Goal: Information Seeking & Learning: Learn about a topic

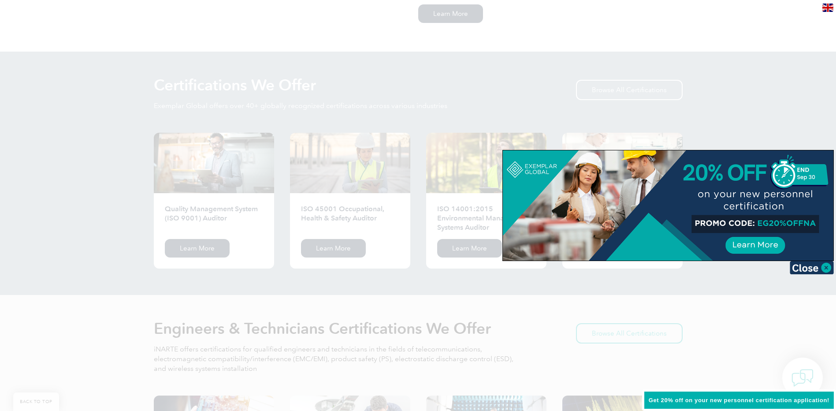
scroll to position [793, 0]
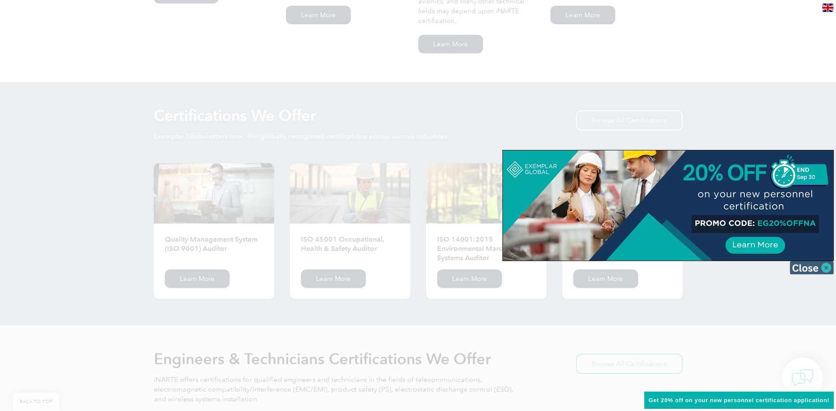
click at [829, 264] on img at bounding box center [812, 267] width 44 height 13
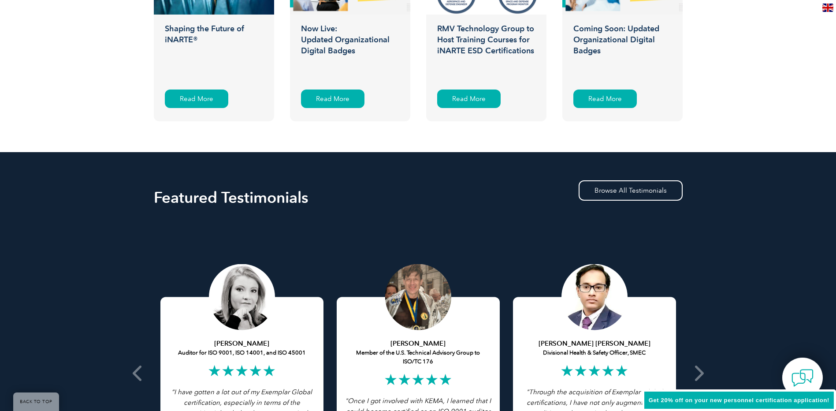
scroll to position [1587, 0]
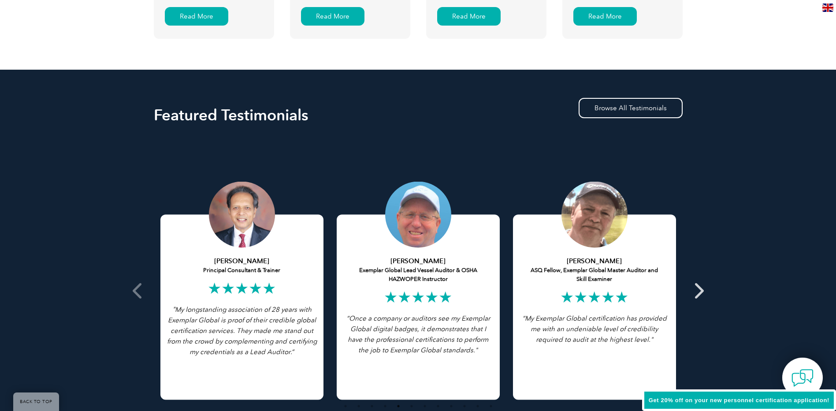
click at [701, 290] on icon at bounding box center [698, 290] width 11 height 0
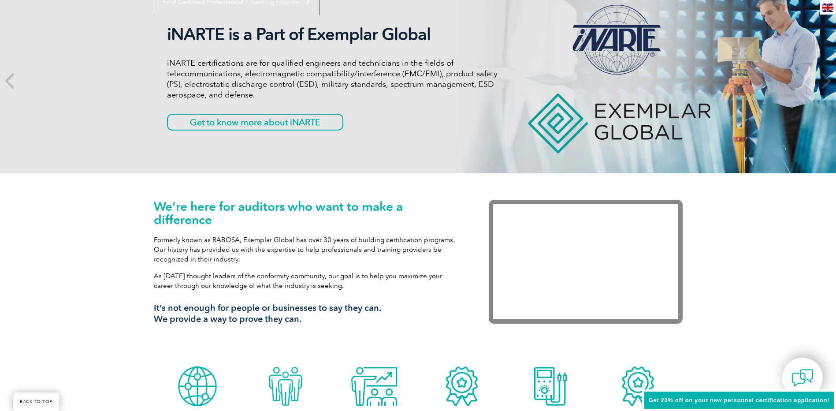
scroll to position [132, 0]
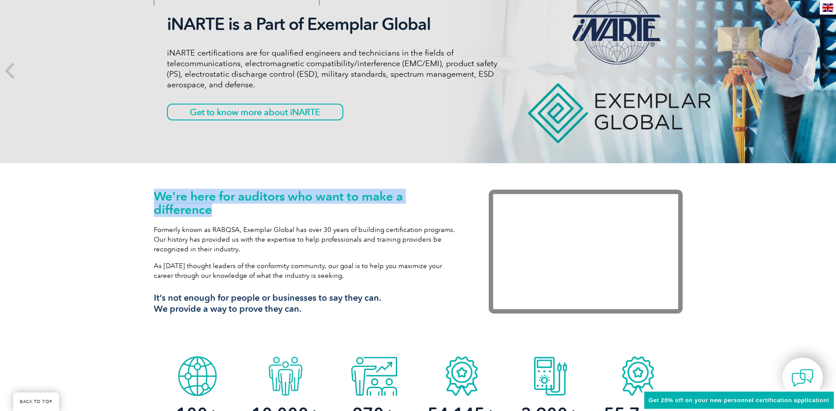
drag, startPoint x: 212, startPoint y: 211, endPoint x: 154, endPoint y: 195, distance: 59.5
click at [154, 195] on h1 "We’re here for auditors who want to make a difference" at bounding box center [308, 203] width 309 height 26
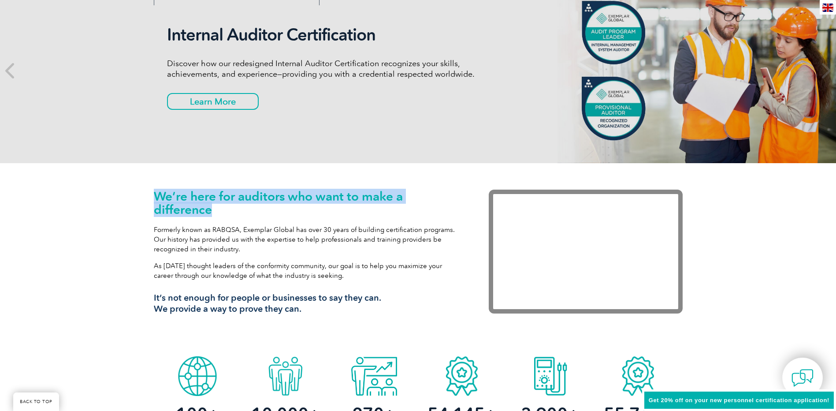
drag, startPoint x: 154, startPoint y: 195, endPoint x: 217, endPoint y: 211, distance: 64.5
click at [217, 211] on h1 "We’re here for auditors who want to make a difference" at bounding box center [308, 203] width 309 height 26
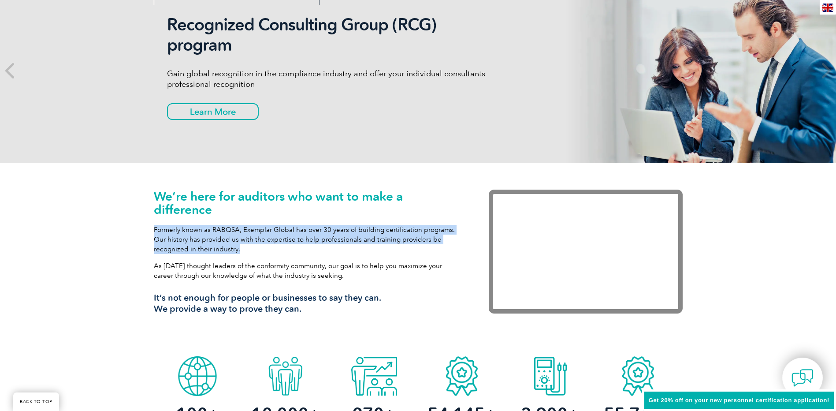
drag, startPoint x: 154, startPoint y: 229, endPoint x: 443, endPoint y: 248, distance: 289.8
click at [443, 248] on p "Formerly known as RABQSA, Exemplar Global has over 30 years of building certifi…" at bounding box center [308, 239] width 309 height 29
click at [251, 248] on p "Formerly known as RABQSA, Exemplar Global has over 30 years of building certifi…" at bounding box center [308, 239] width 309 height 29
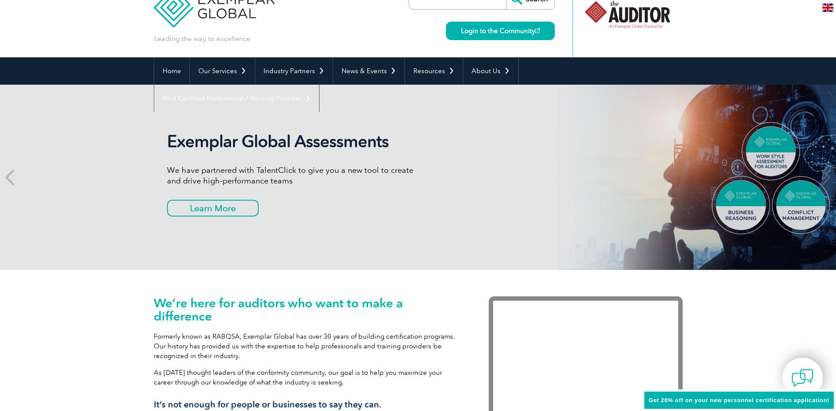
scroll to position [0, 0]
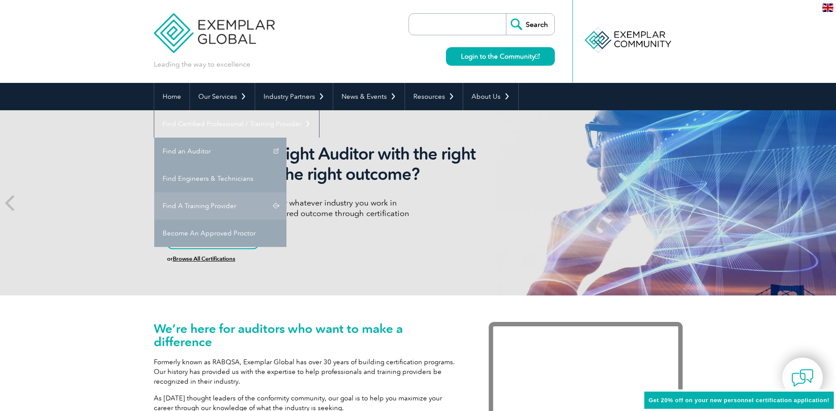
click at [287, 192] on link "Find A Training Provider" at bounding box center [220, 205] width 132 height 27
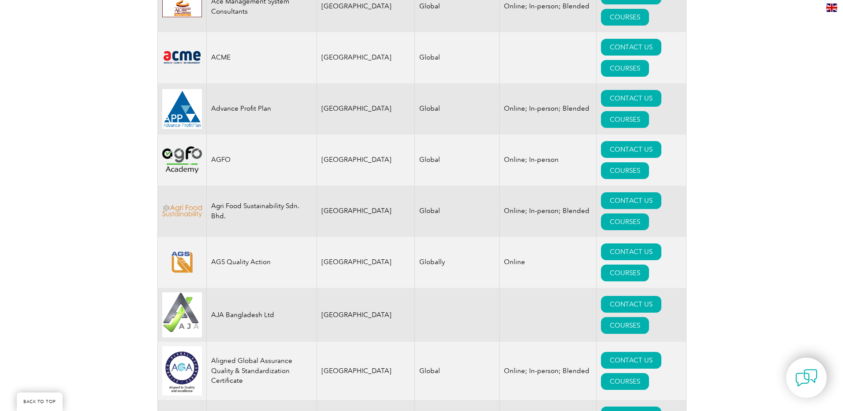
scroll to position [749, 0]
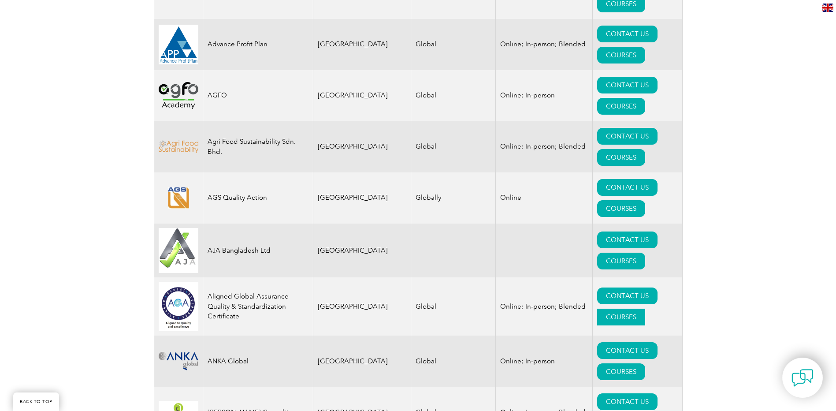
click at [643, 309] on link "COURSES" at bounding box center [621, 317] width 48 height 17
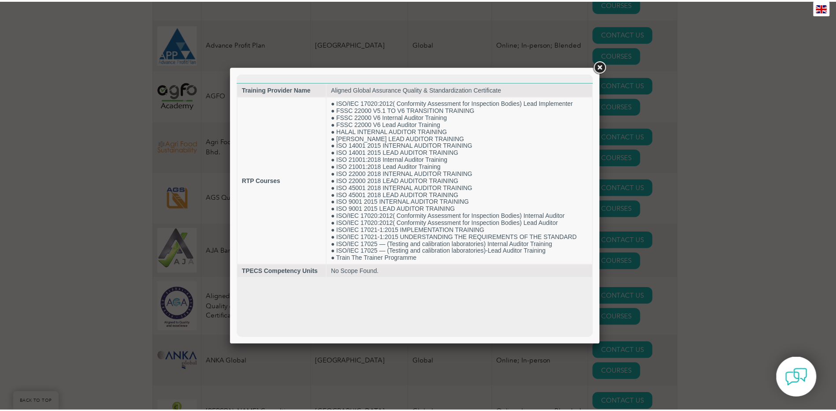
scroll to position [0, 0]
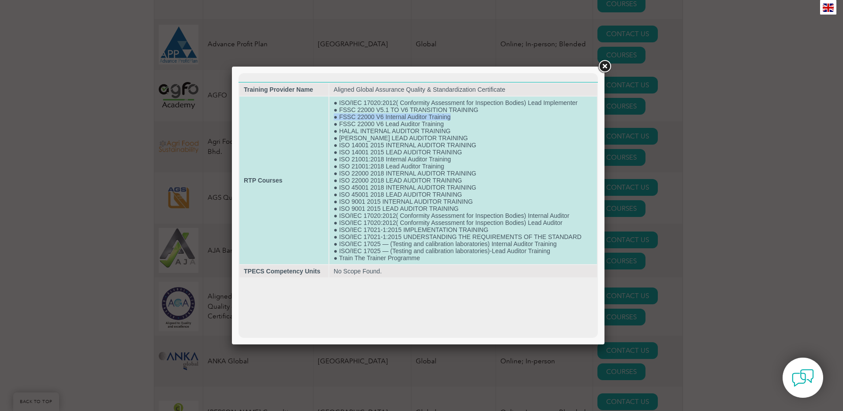
drag, startPoint x: 451, startPoint y: 118, endPoint x: 335, endPoint y: 118, distance: 115.9
click at [335, 118] on td "● ISO/IEC 17020:2012( Conformity Assessment for Inspection Bodies) Lead Impleme…" at bounding box center [463, 181] width 268 height 168
click at [444, 125] on td "● ISO/IEC 17020:2012( Conformity Assessment for Inspection Bodies) Lead Impleme…" at bounding box center [463, 181] width 268 height 168
drag, startPoint x: 340, startPoint y: 132, endPoint x: 420, endPoint y: 134, distance: 79.8
click at [420, 134] on td "● ISO/IEC 17020:2012( Conformity Assessment for Inspection Bodies) Lead Impleme…" at bounding box center [463, 181] width 268 height 168
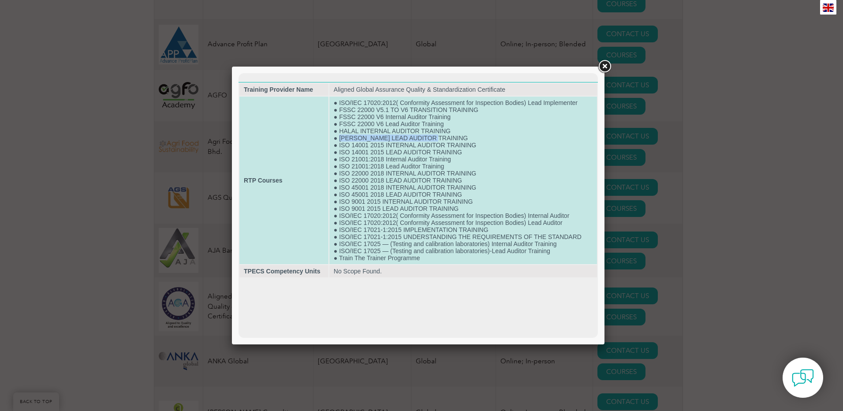
drag, startPoint x: 339, startPoint y: 137, endPoint x: 447, endPoint y: 139, distance: 108.0
click at [447, 139] on td "● ISO/IEC 17020:2012( Conformity Assessment for Inspection Bodies) Lead Impleme…" at bounding box center [463, 181] width 268 height 168
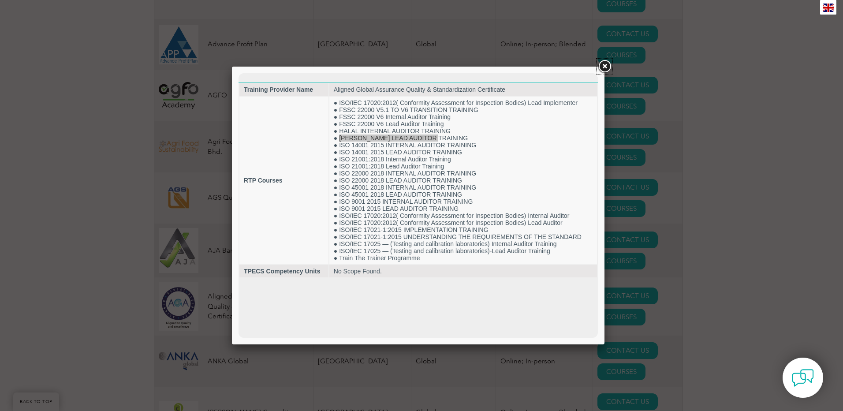
click at [604, 66] on link at bounding box center [604, 67] width 16 height 16
